Goal: Feedback & Contribution: Leave review/rating

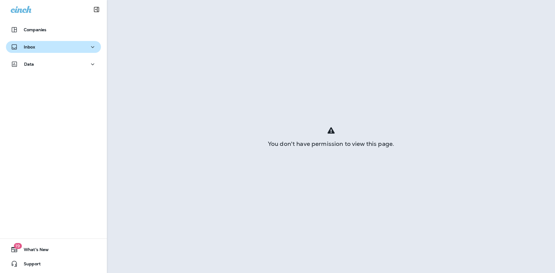
click at [39, 47] on div "Inbox" at bounding box center [54, 46] width 86 height 7
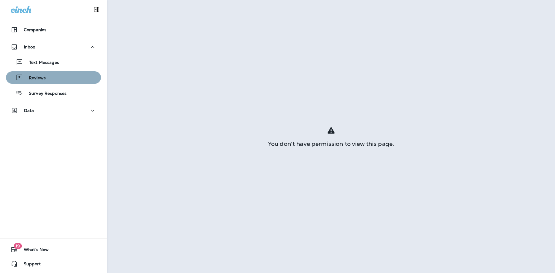
click at [39, 78] on p "Reviews" at bounding box center [34, 78] width 23 height 6
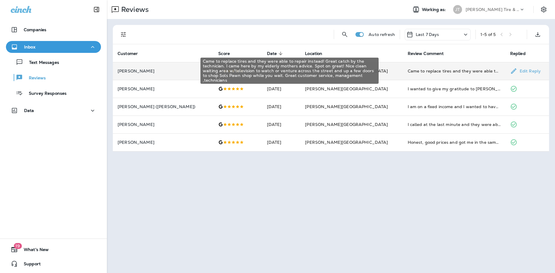
click at [414, 72] on div "Came to replace tires and they were able to repair instead! Great catch by the …" at bounding box center [454, 71] width 93 height 6
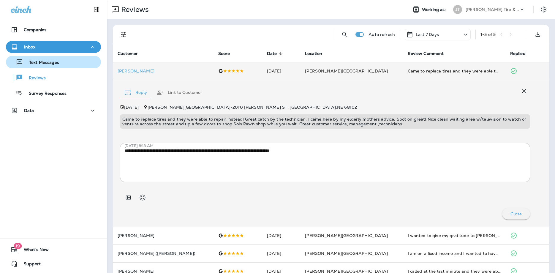
click at [39, 61] on p "Text Messages" at bounding box center [41, 63] width 36 height 6
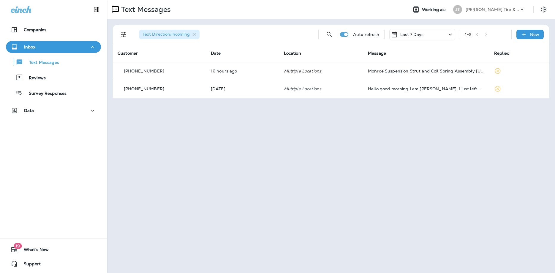
click at [31, 48] on p "Inbox" at bounding box center [29, 47] width 11 height 5
click at [30, 48] on p "Inbox" at bounding box center [29, 47] width 11 height 5
click at [35, 79] on p "Reviews" at bounding box center [34, 78] width 23 height 6
